Goal: Task Accomplishment & Management: Manage account settings

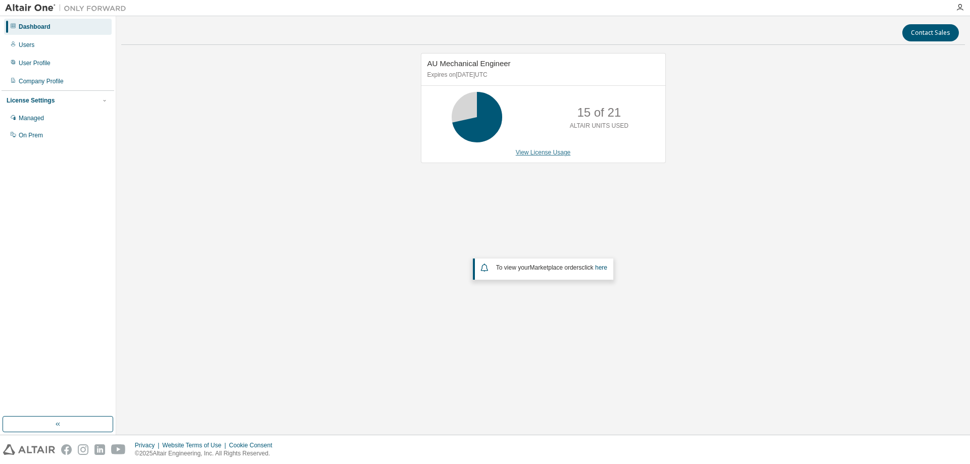
click at [564, 152] on link "View License Usage" at bounding box center [543, 152] width 55 height 7
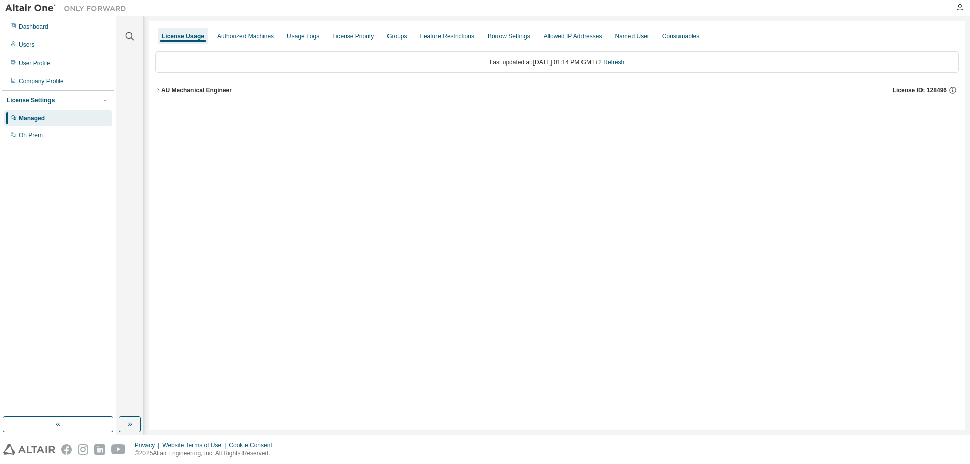
click at [164, 89] on div "AU Mechanical Engineer" at bounding box center [196, 90] width 71 height 8
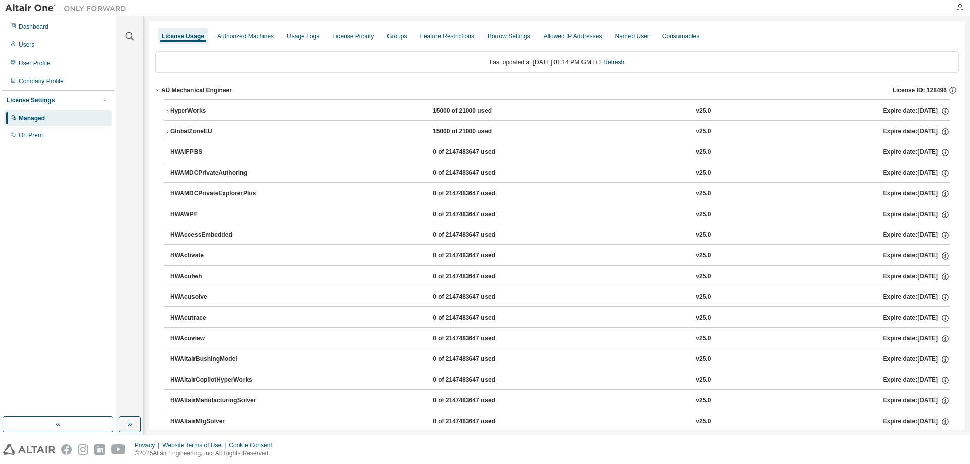
click at [165, 111] on icon "button" at bounding box center [167, 111] width 6 height 6
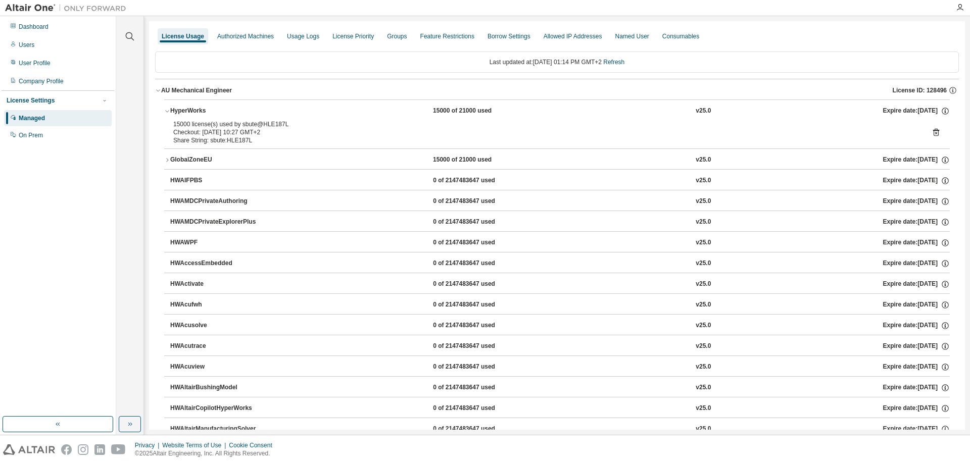
click at [932, 132] on icon at bounding box center [936, 132] width 9 height 9
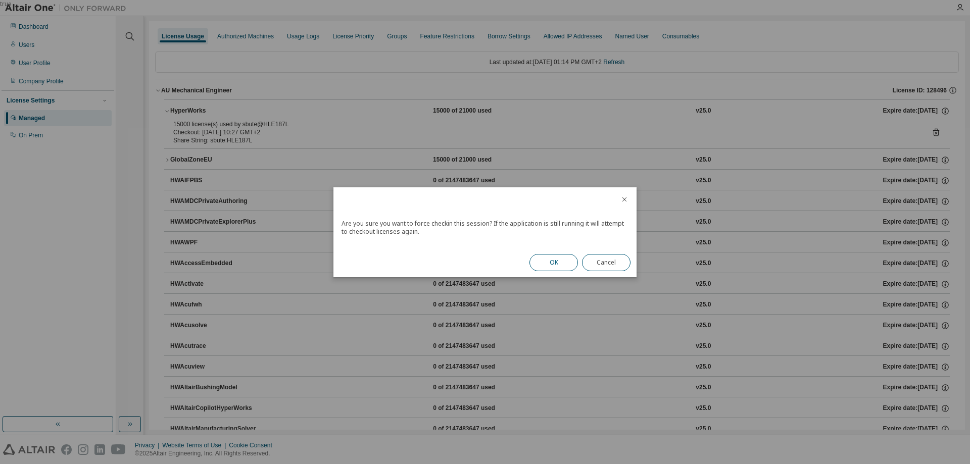
click at [554, 262] on button "OK" at bounding box center [553, 262] width 48 height 17
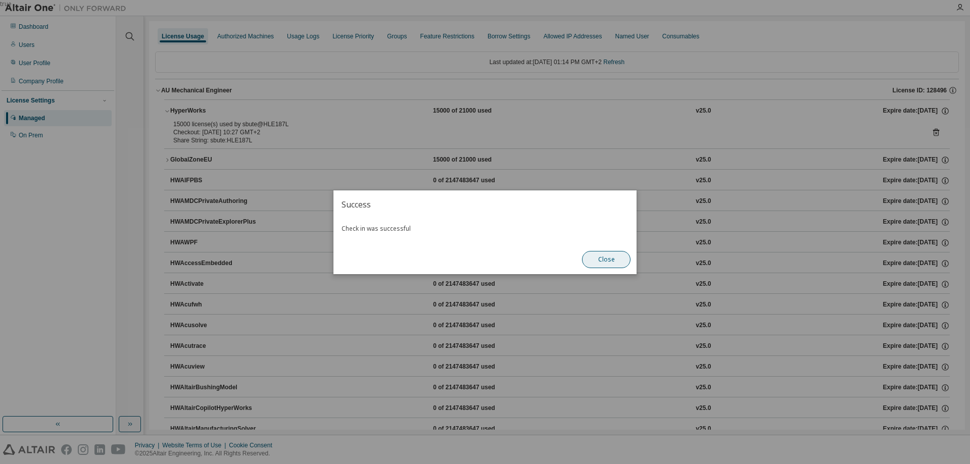
click at [607, 258] on button "Close" at bounding box center [606, 259] width 48 height 17
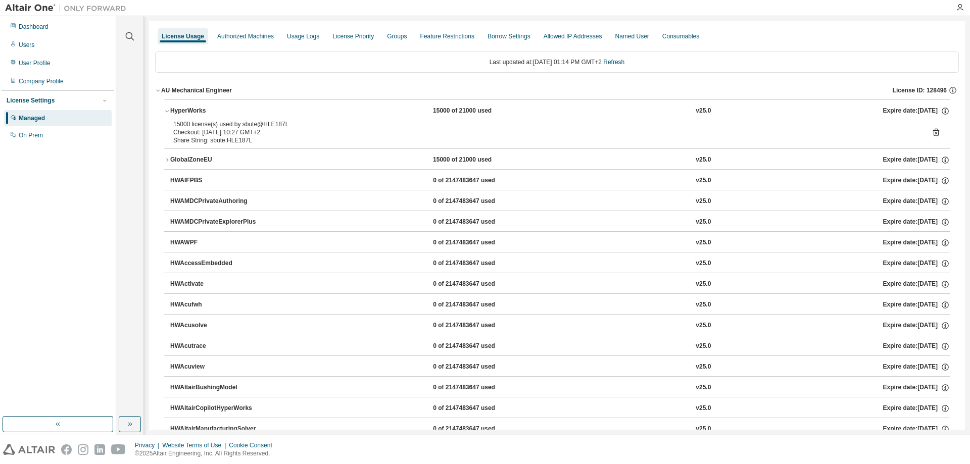
click at [933, 130] on icon at bounding box center [936, 133] width 6 height 8
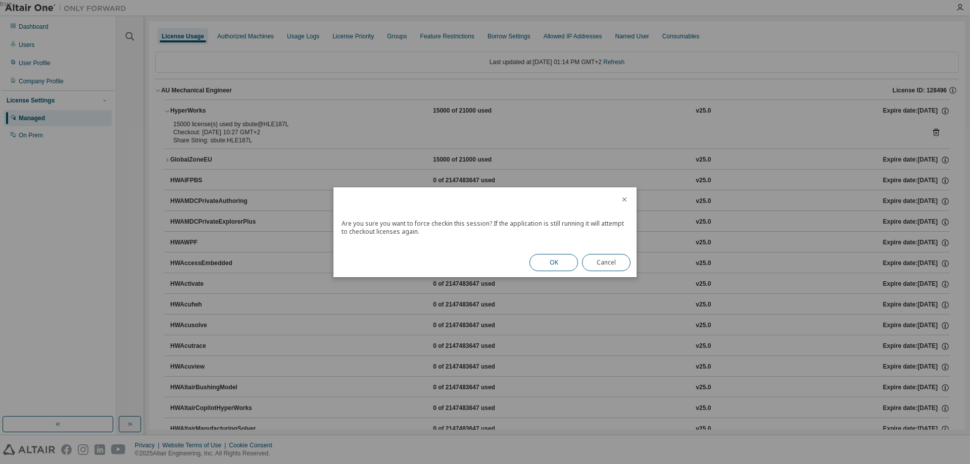
click at [565, 255] on button "OK" at bounding box center [553, 262] width 48 height 17
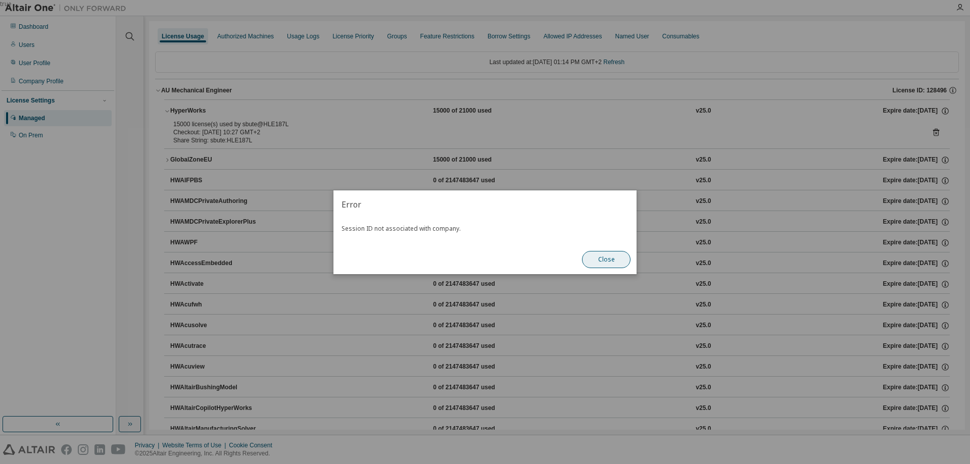
click at [617, 258] on button "Close" at bounding box center [606, 259] width 48 height 17
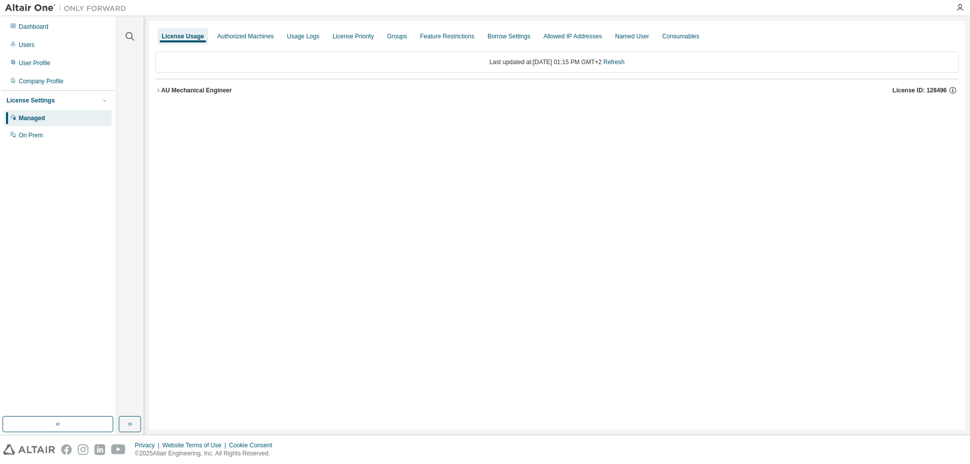
click at [156, 90] on icon "button" at bounding box center [158, 90] width 6 height 6
click at [156, 89] on icon "button" at bounding box center [158, 90] width 6 height 6
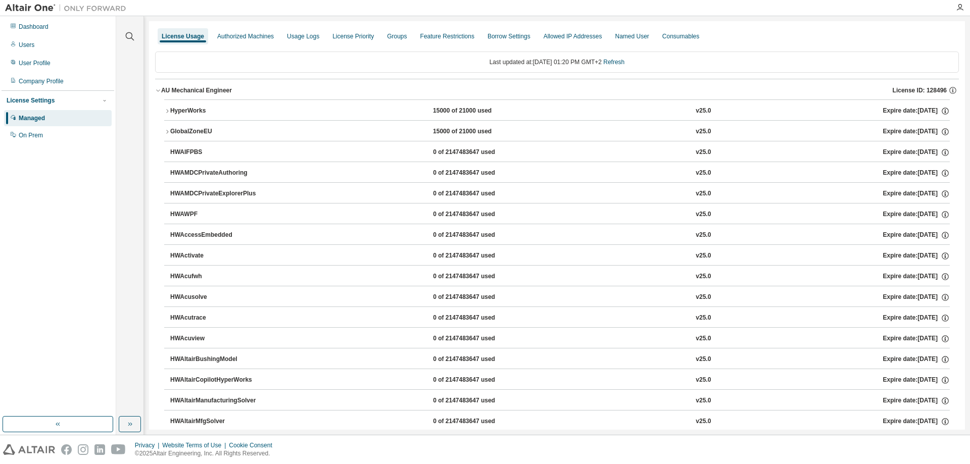
click at [167, 110] on icon "button" at bounding box center [167, 111] width 6 height 6
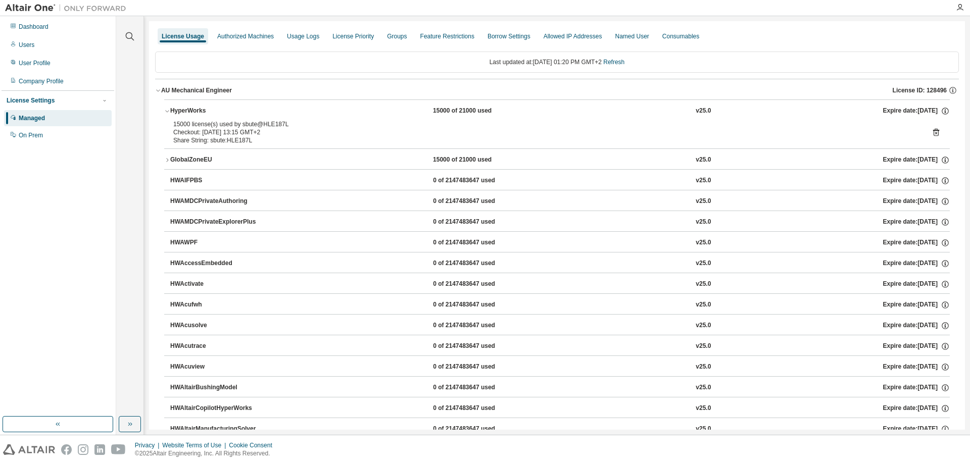
click at [932, 132] on icon at bounding box center [936, 132] width 9 height 9
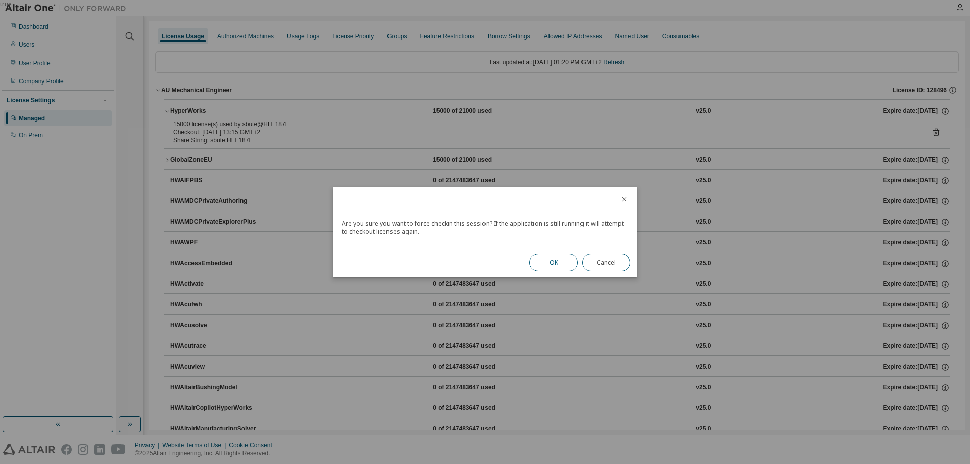
click at [545, 257] on button "OK" at bounding box center [553, 262] width 48 height 17
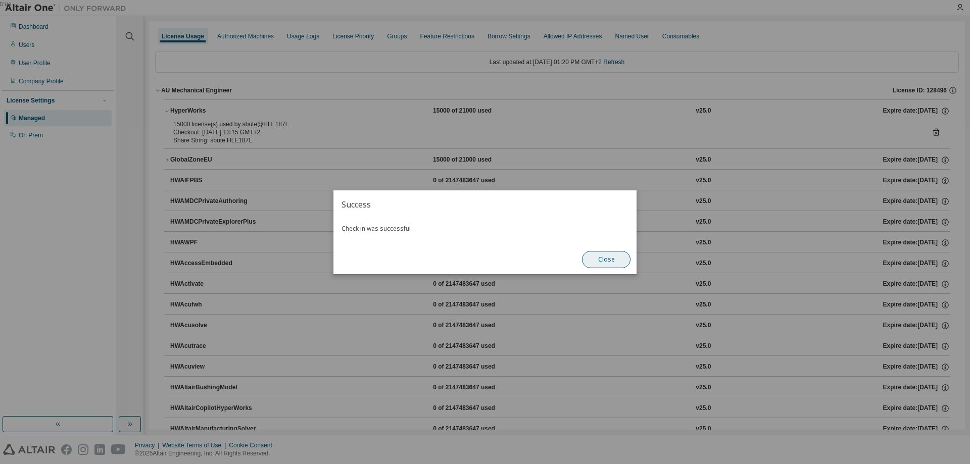
click at [607, 257] on button "Close" at bounding box center [606, 259] width 48 height 17
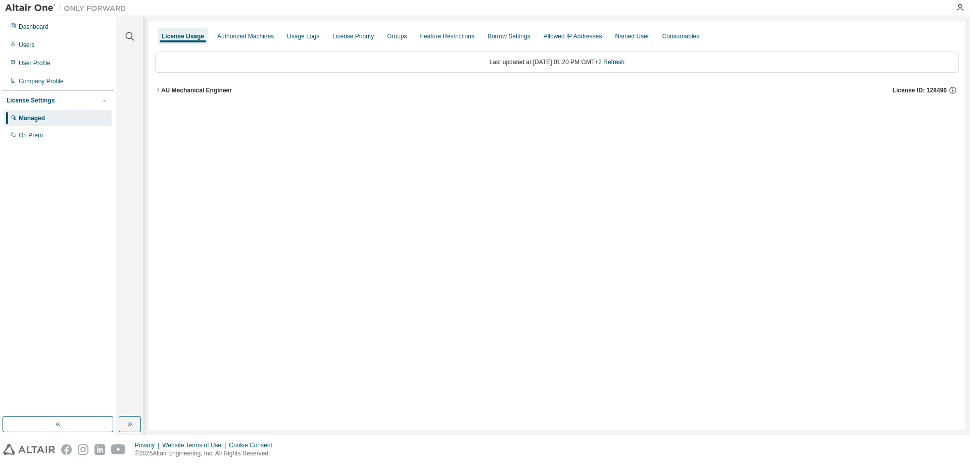
click at [161, 89] on icon "button" at bounding box center [158, 90] width 6 height 6
